Goal: Information Seeking & Learning: Learn about a topic

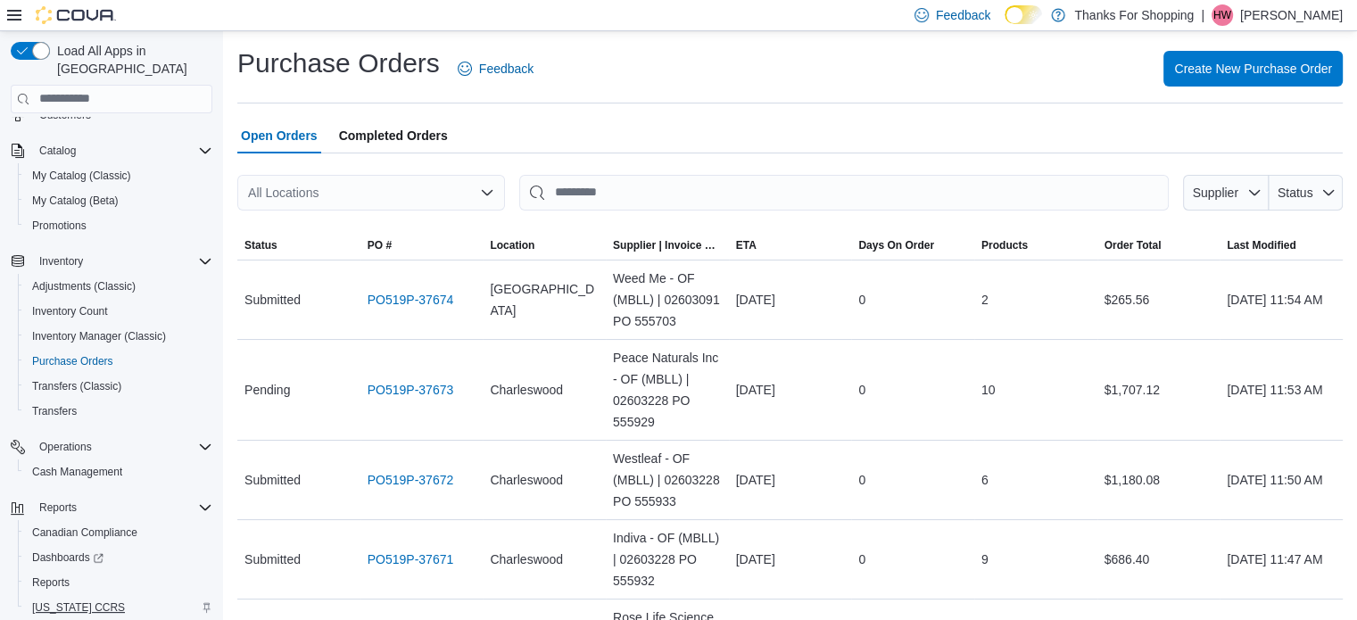
scroll to position [153, 0]
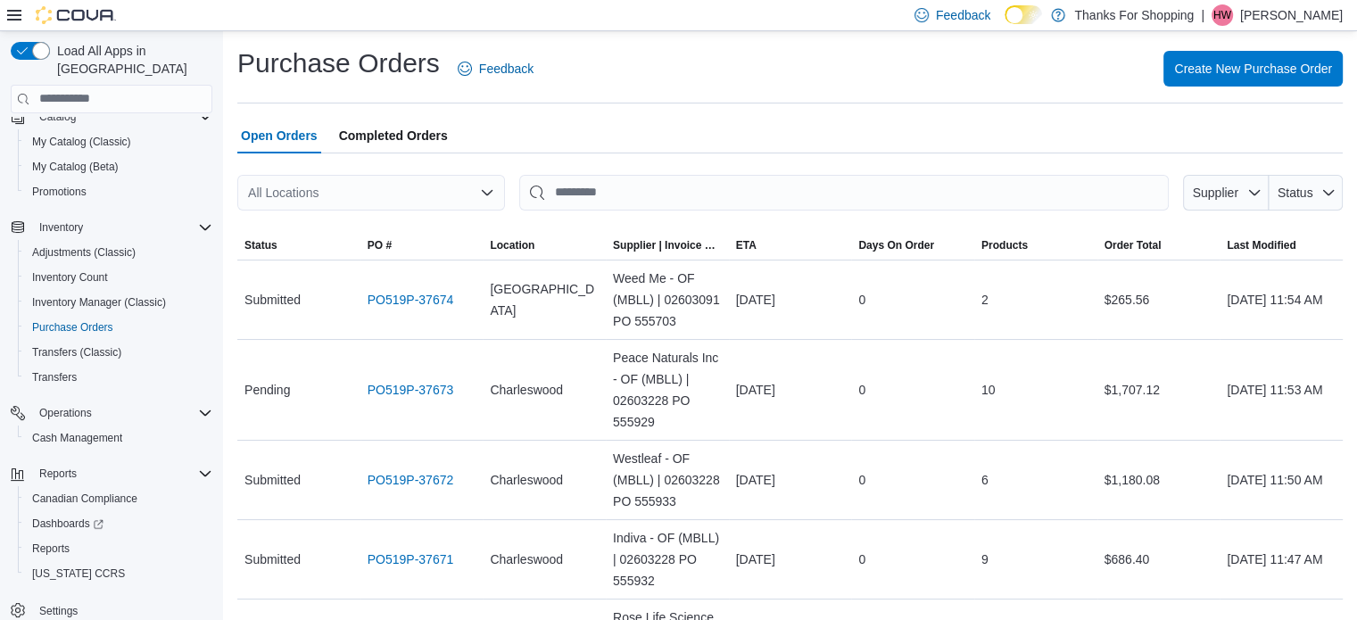
click at [586, 142] on div "Open Orders Completed Orders" at bounding box center [790, 136] width 1106 height 36
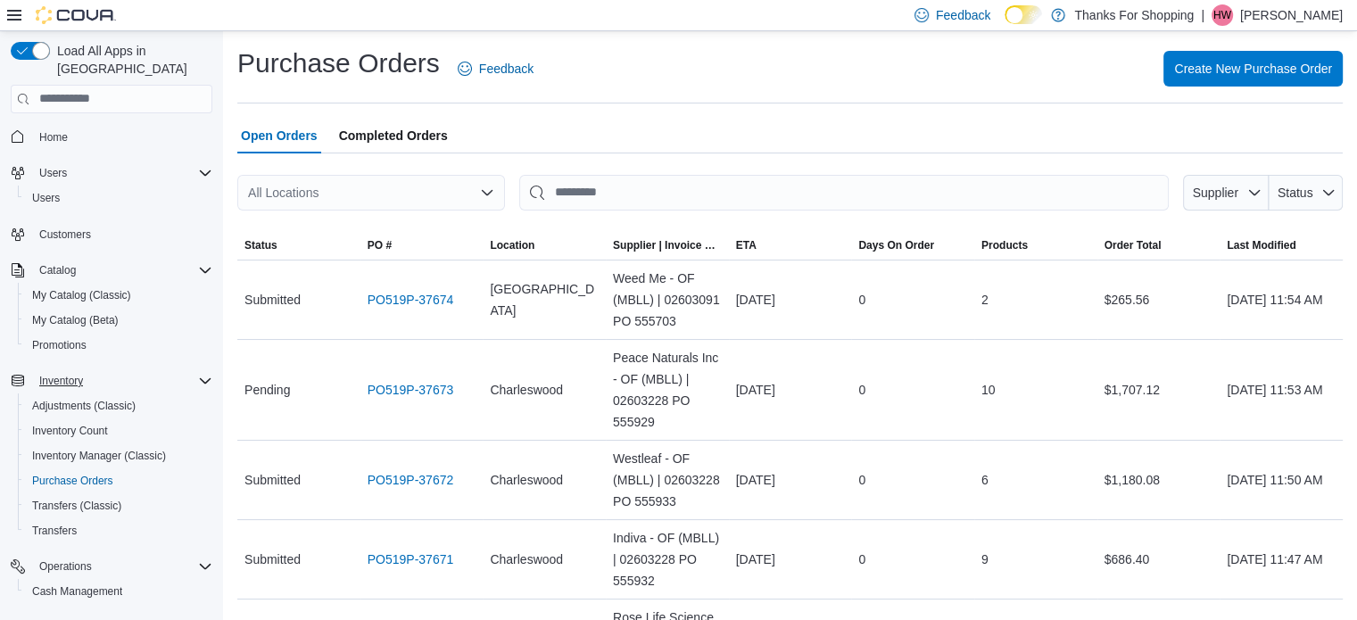
scroll to position [0, 0]
click at [127, 126] on span "Home" at bounding box center [122, 137] width 180 height 22
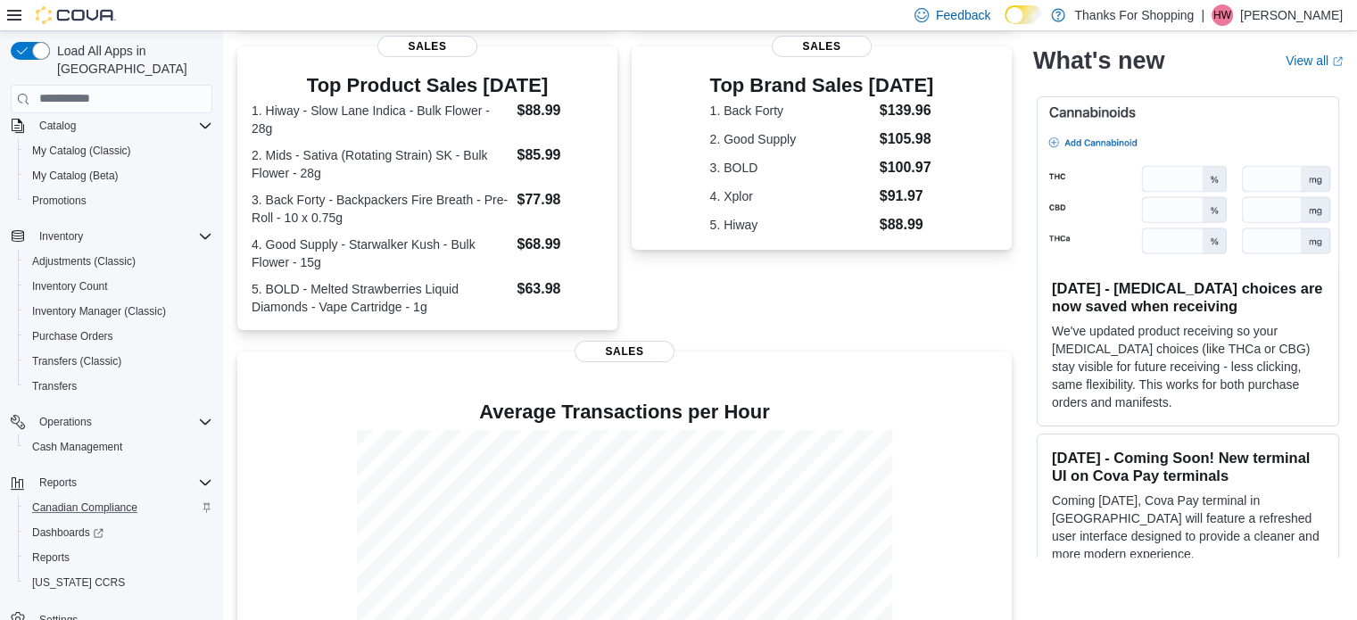
scroll to position [153, 0]
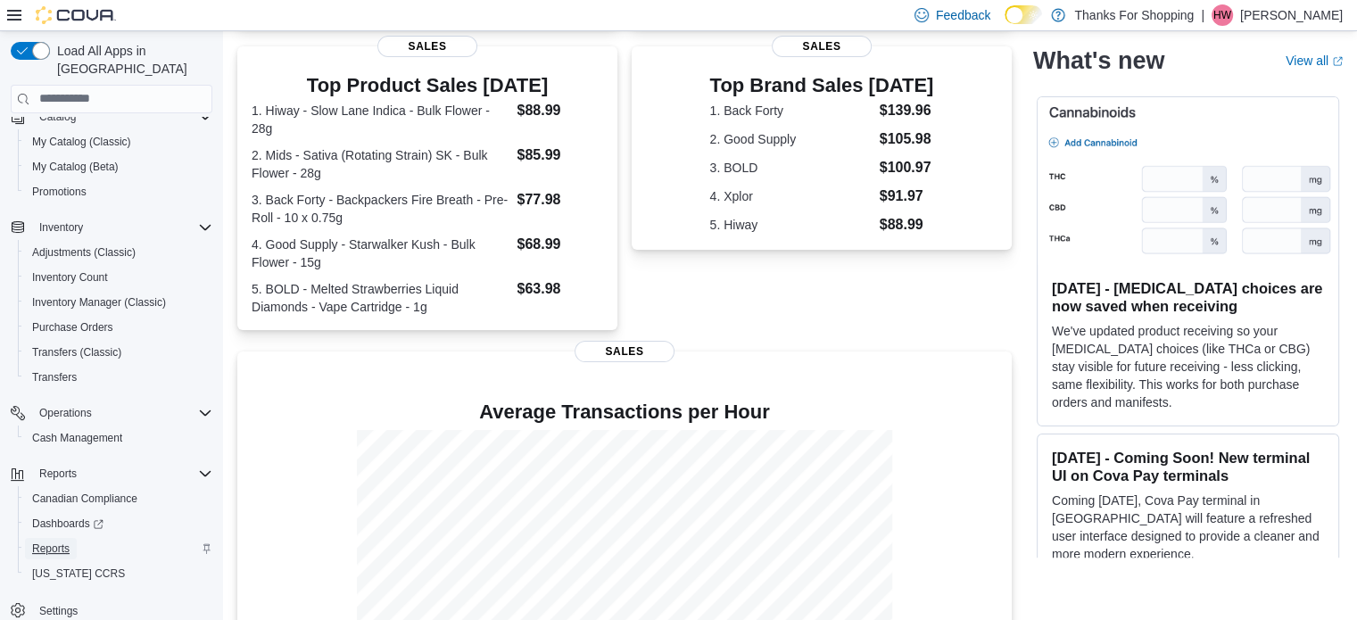
click at [62, 542] on span "Reports" at bounding box center [50, 549] width 37 height 14
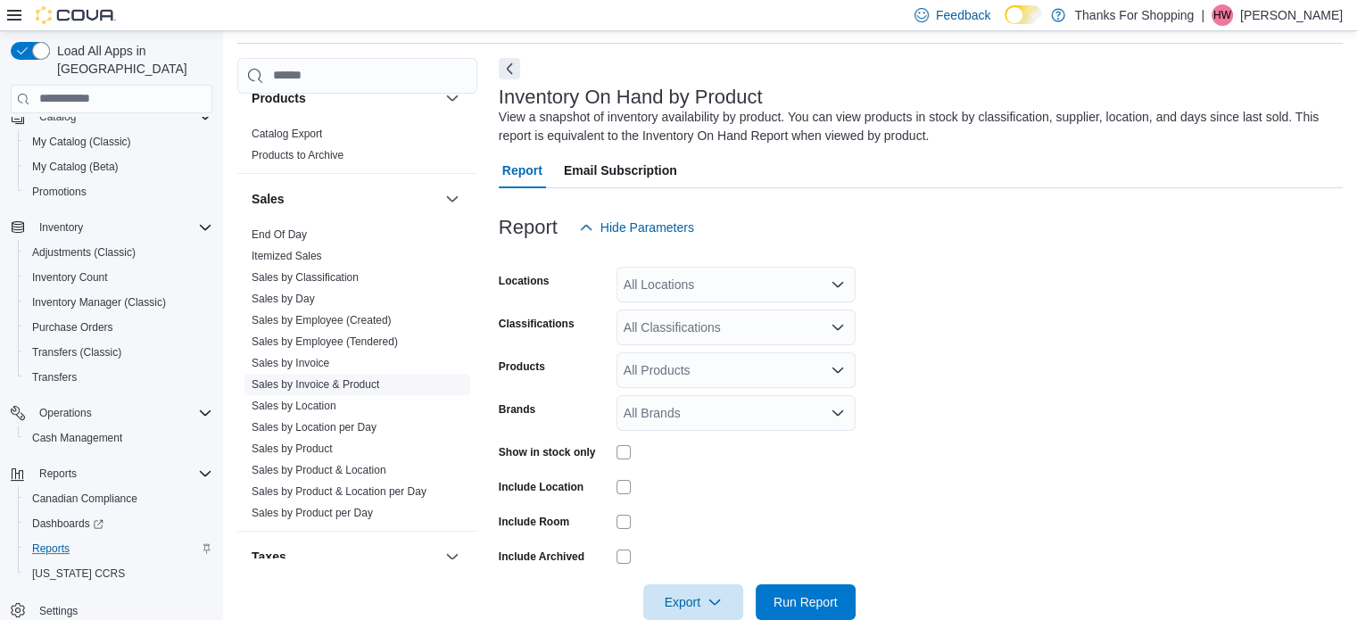
scroll to position [1249, 0]
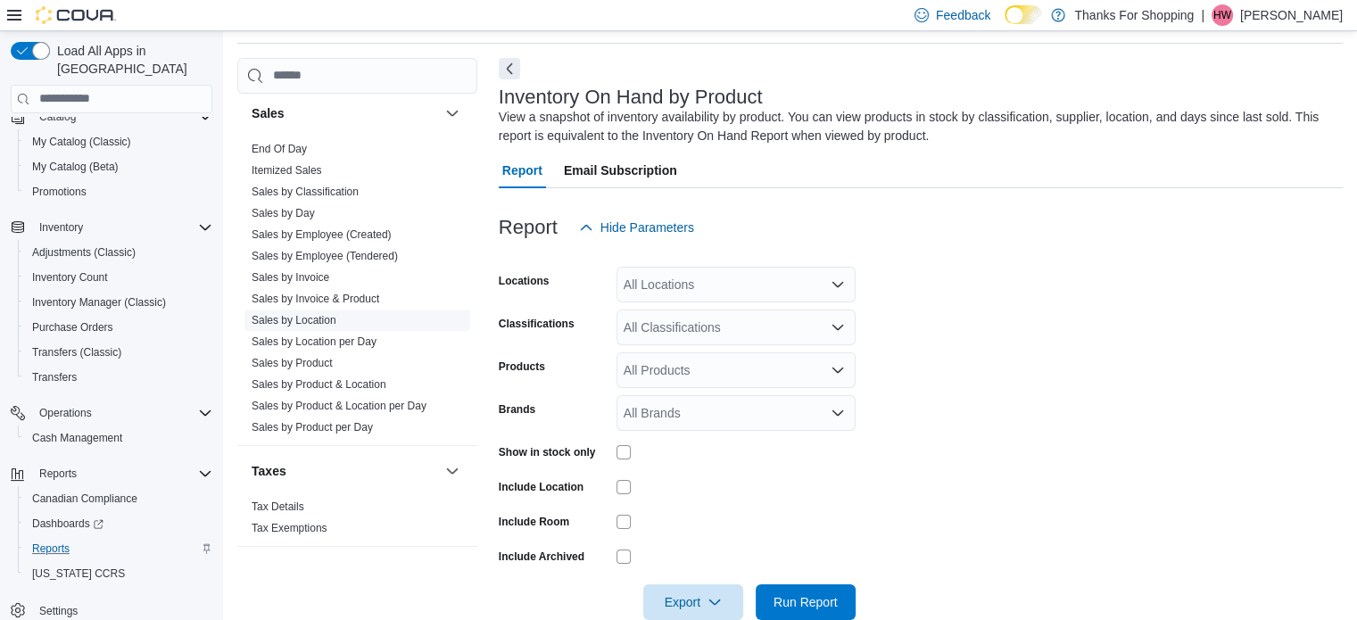
click at [300, 317] on link "Sales by Location" at bounding box center [294, 320] width 85 height 12
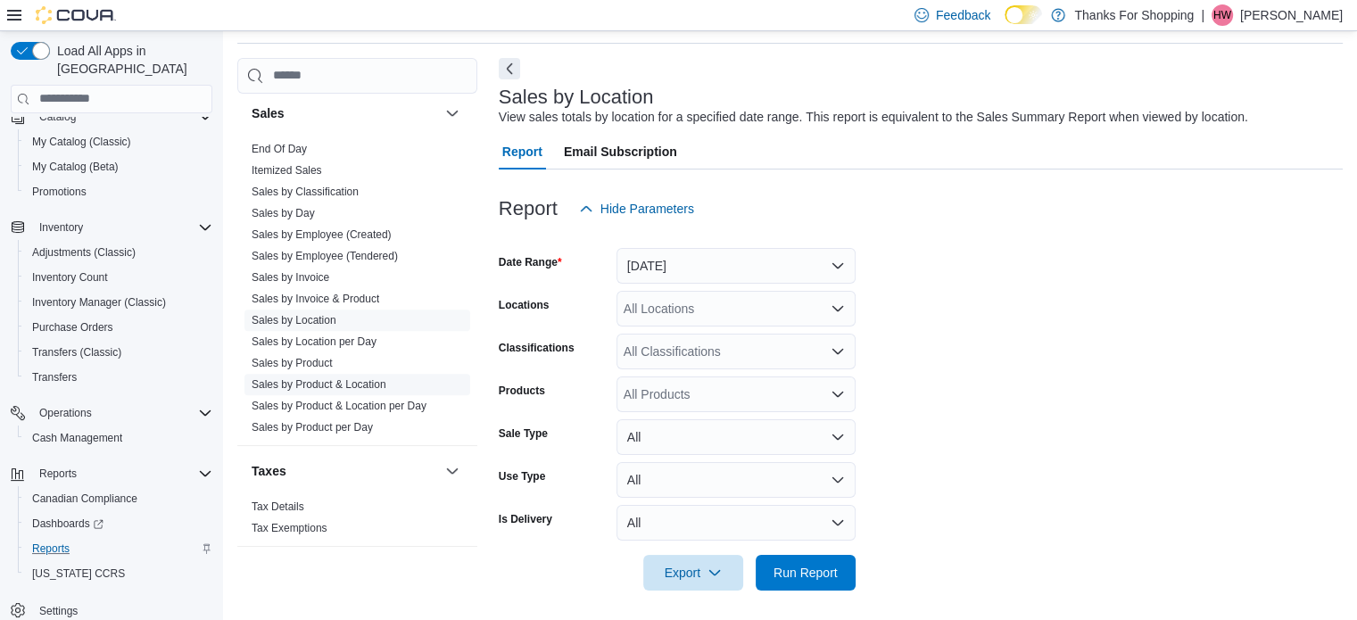
scroll to position [41, 0]
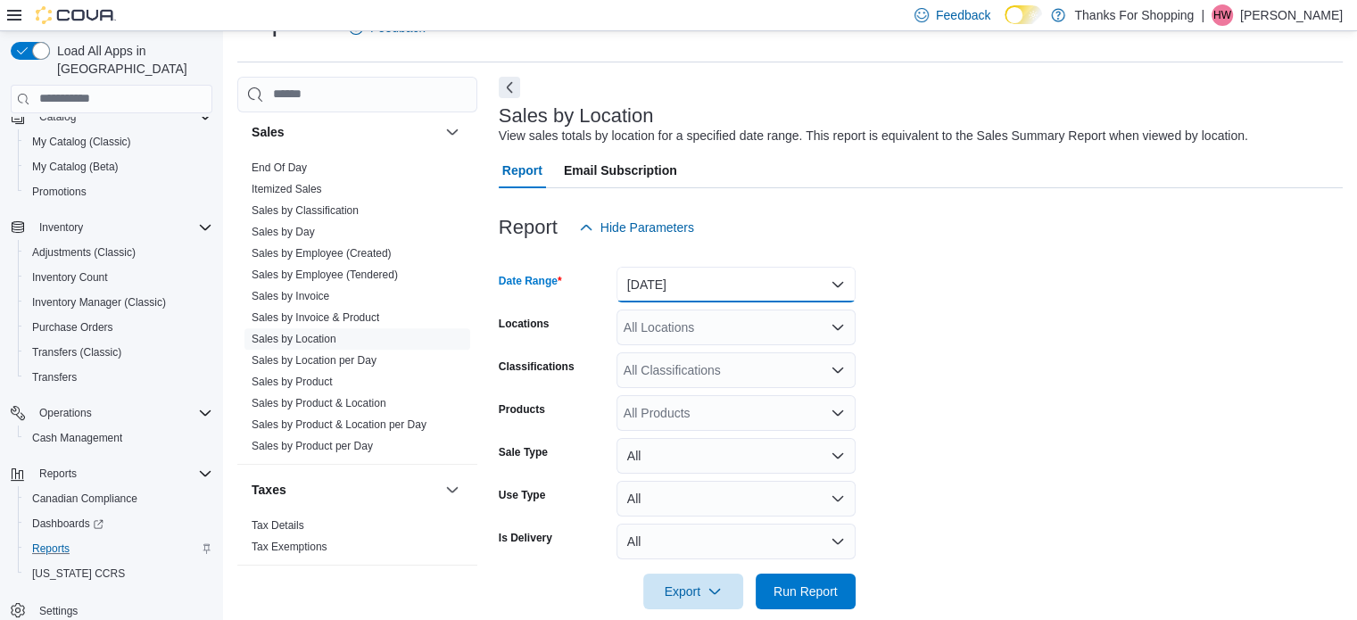
click at [689, 278] on button "[DATE]" at bounding box center [736, 285] width 239 height 36
